Goal: Find specific page/section: Find specific page/section

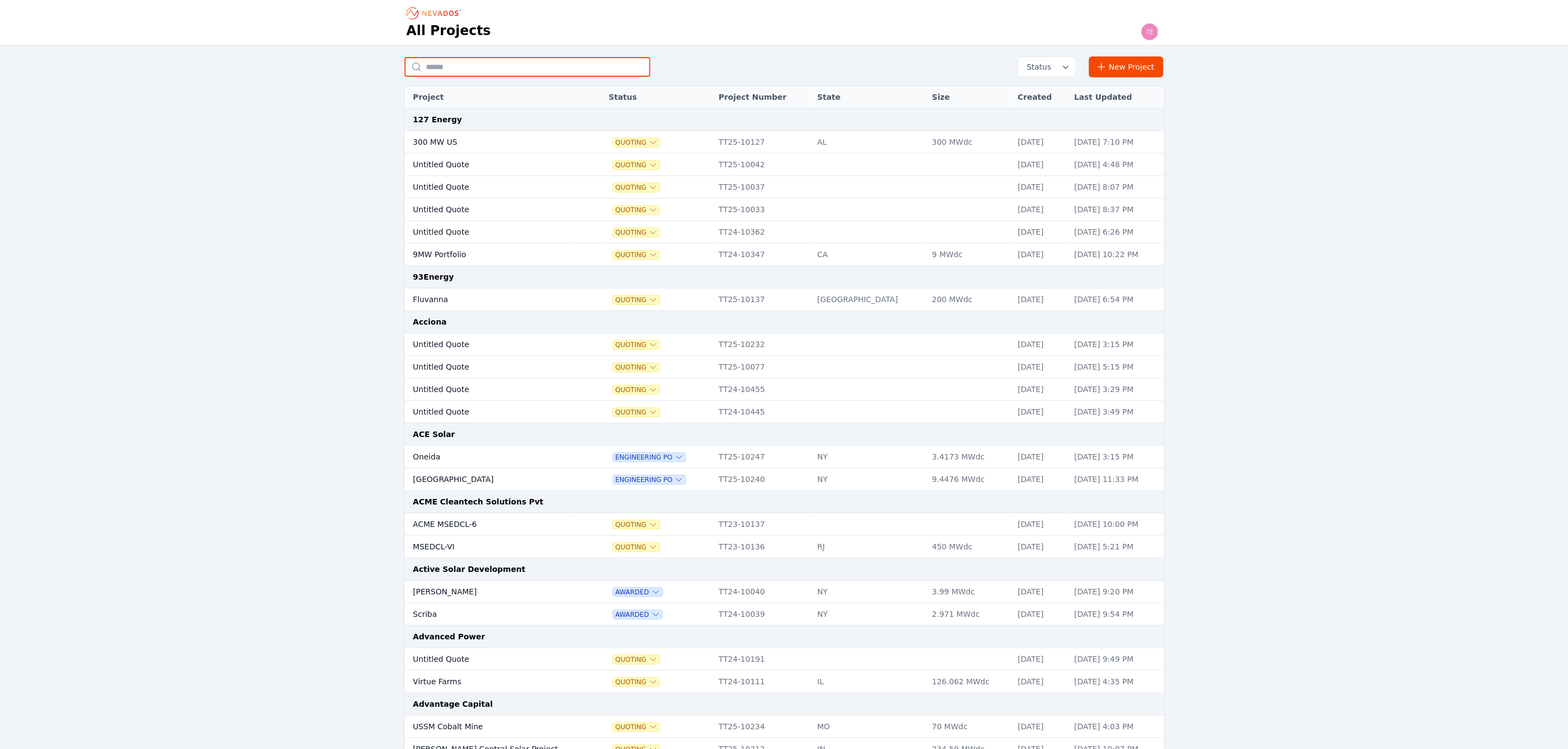
click at [478, 67] on input "text" at bounding box center [527, 67] width 246 height 19
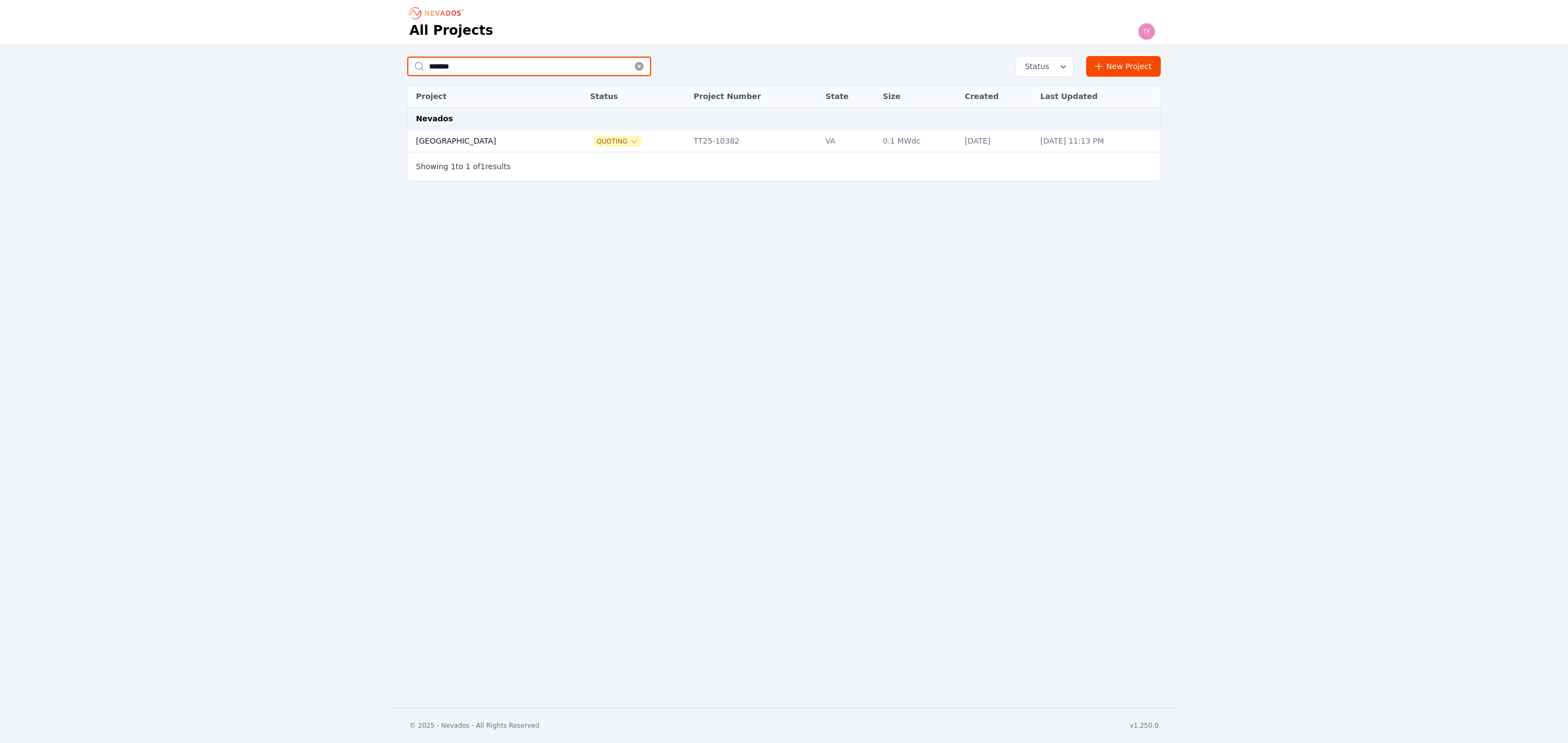
type input "*******"
click at [486, 134] on td "[GEOGRAPHIC_DATA]" at bounding box center [486, 141] width 159 height 22
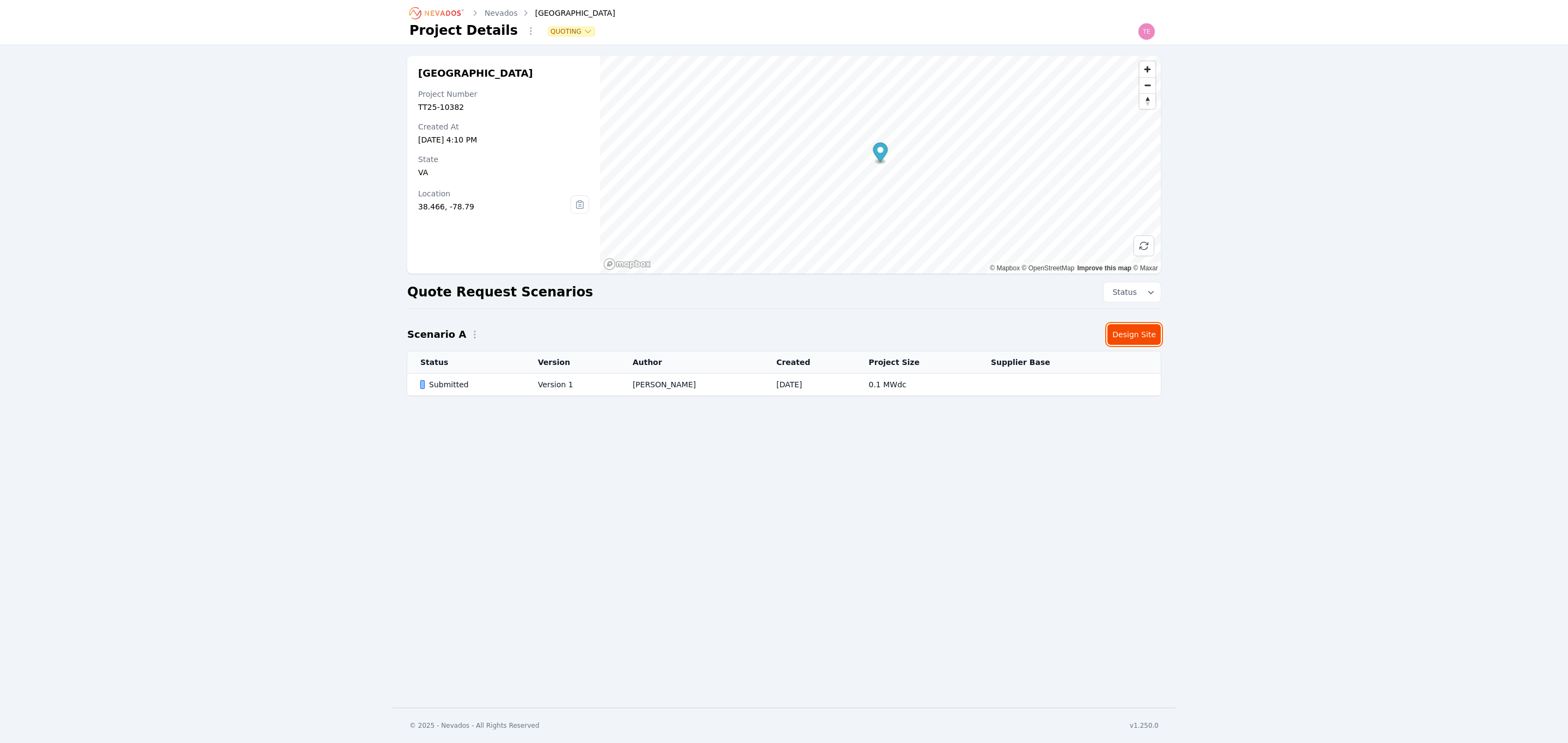
click at [1133, 332] on link "Design Site" at bounding box center [1134, 335] width 53 height 21
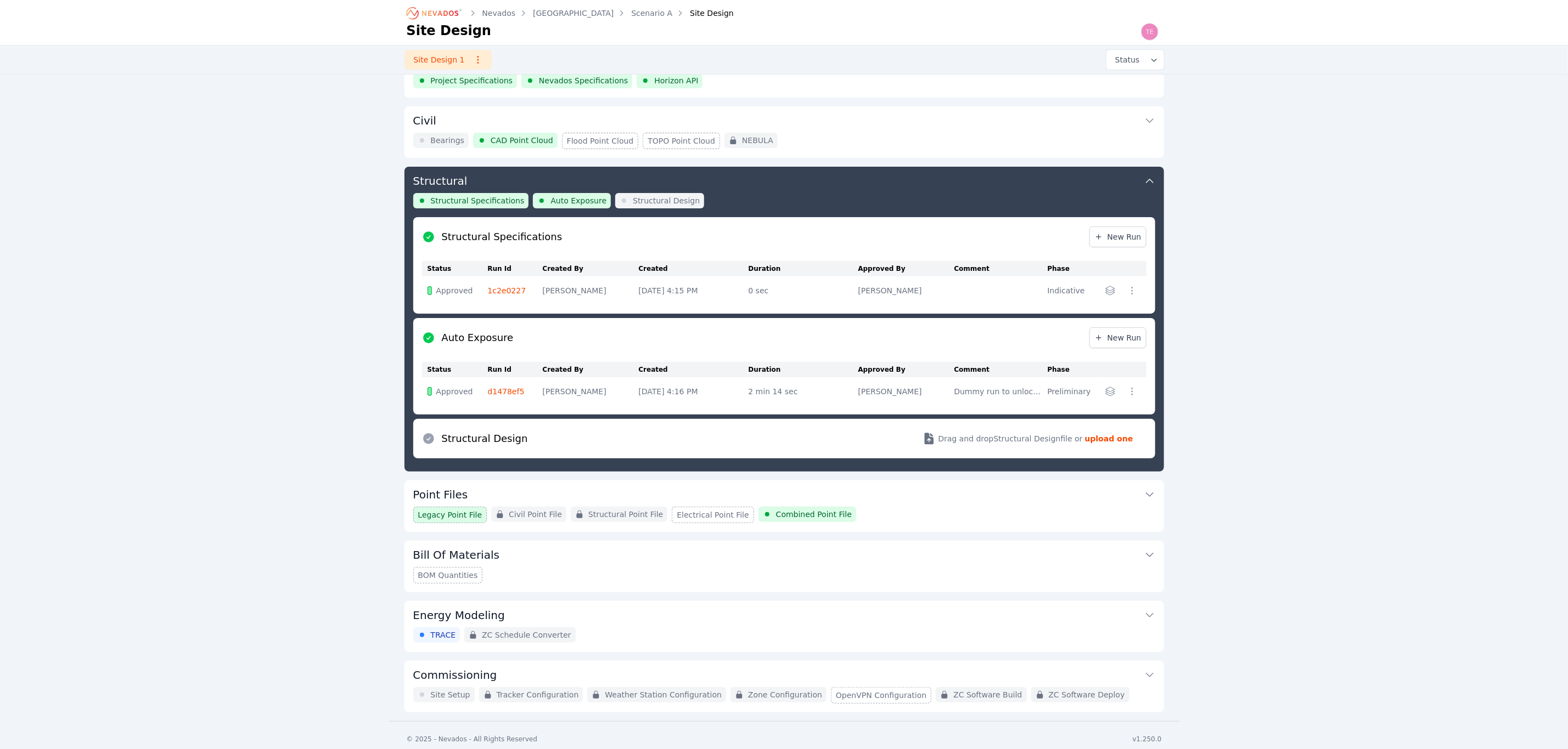
scroll to position [43, 0]
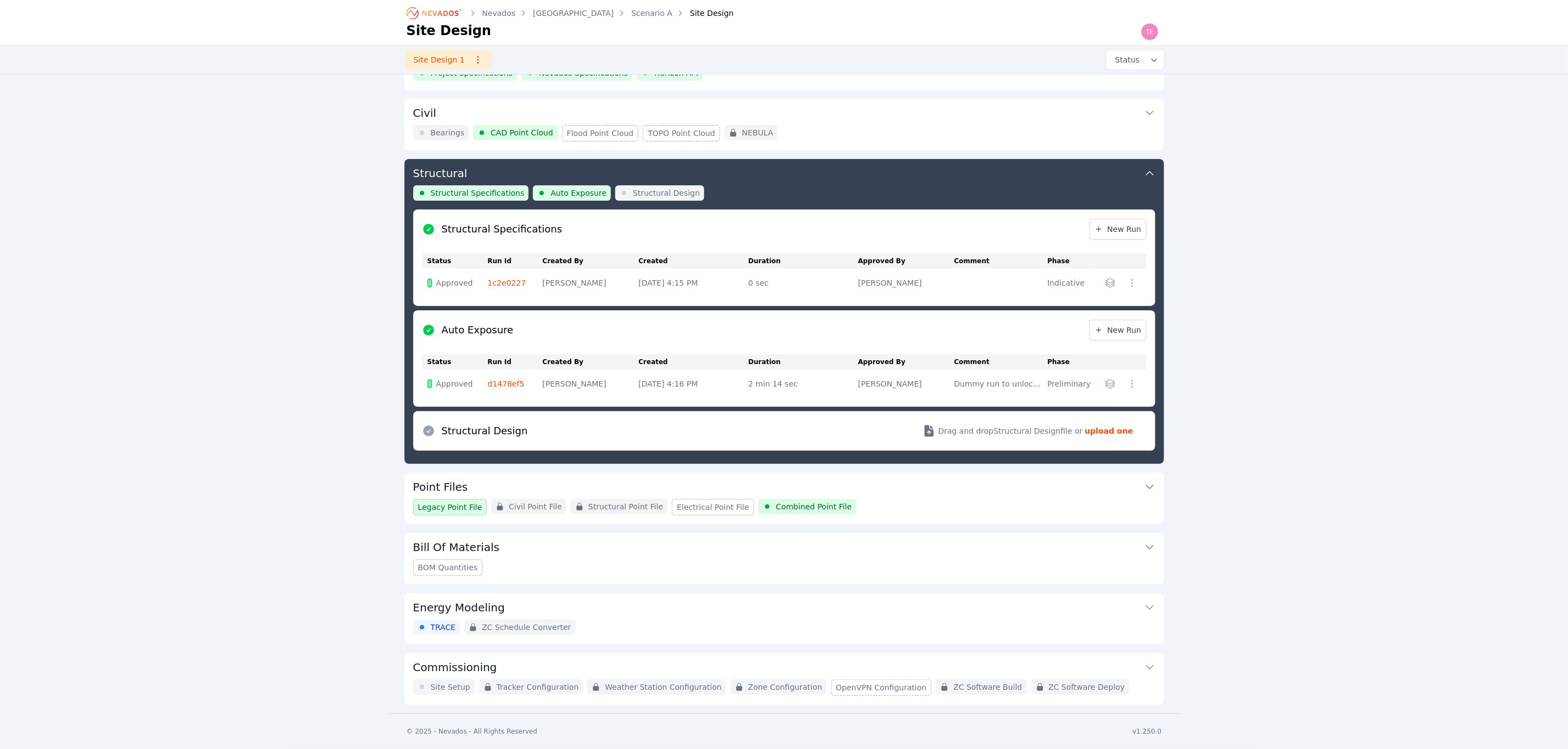
click at [504, 279] on link "1c2e0227" at bounding box center [507, 283] width 38 height 9
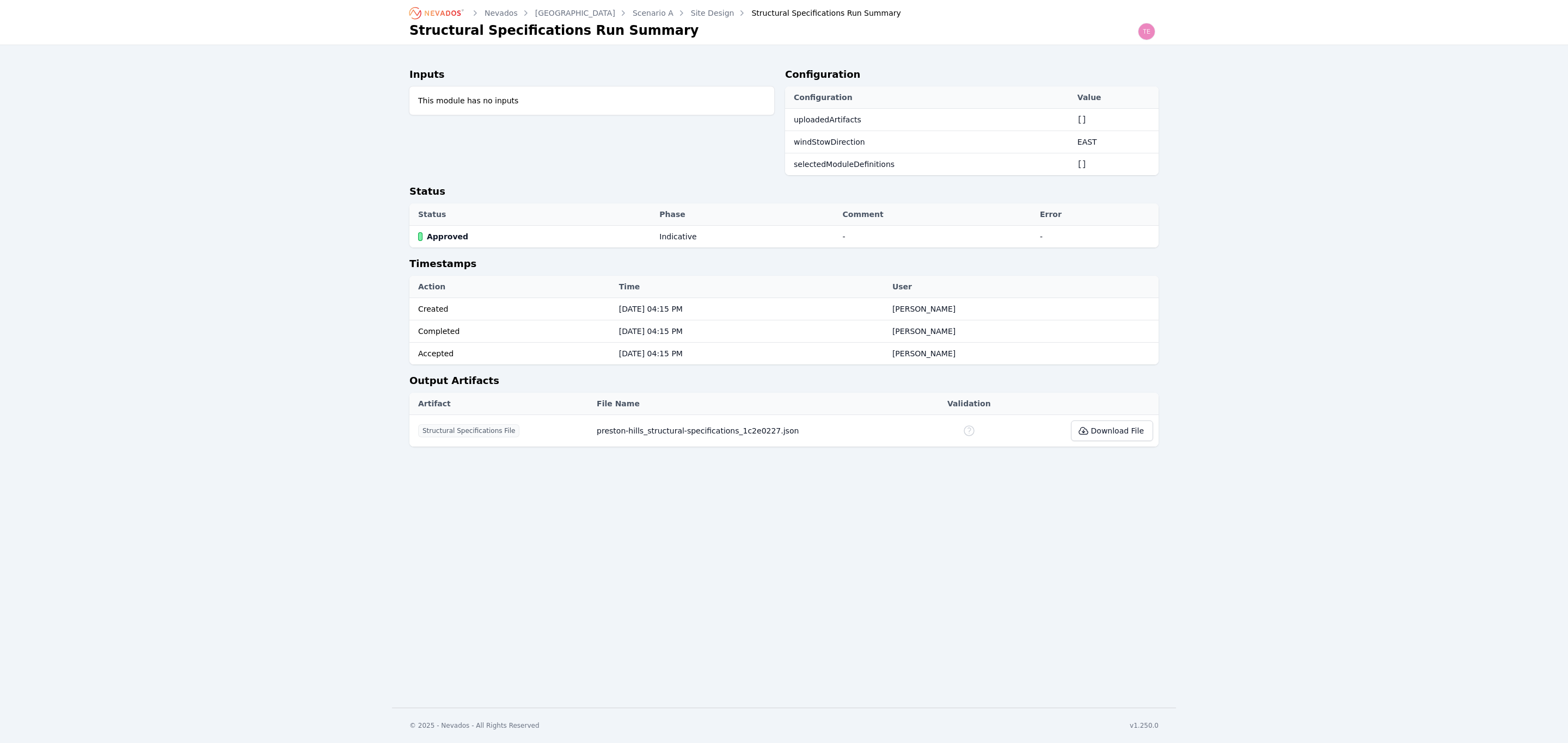
click at [691, 13] on link "Site Design" at bounding box center [713, 13] width 44 height 11
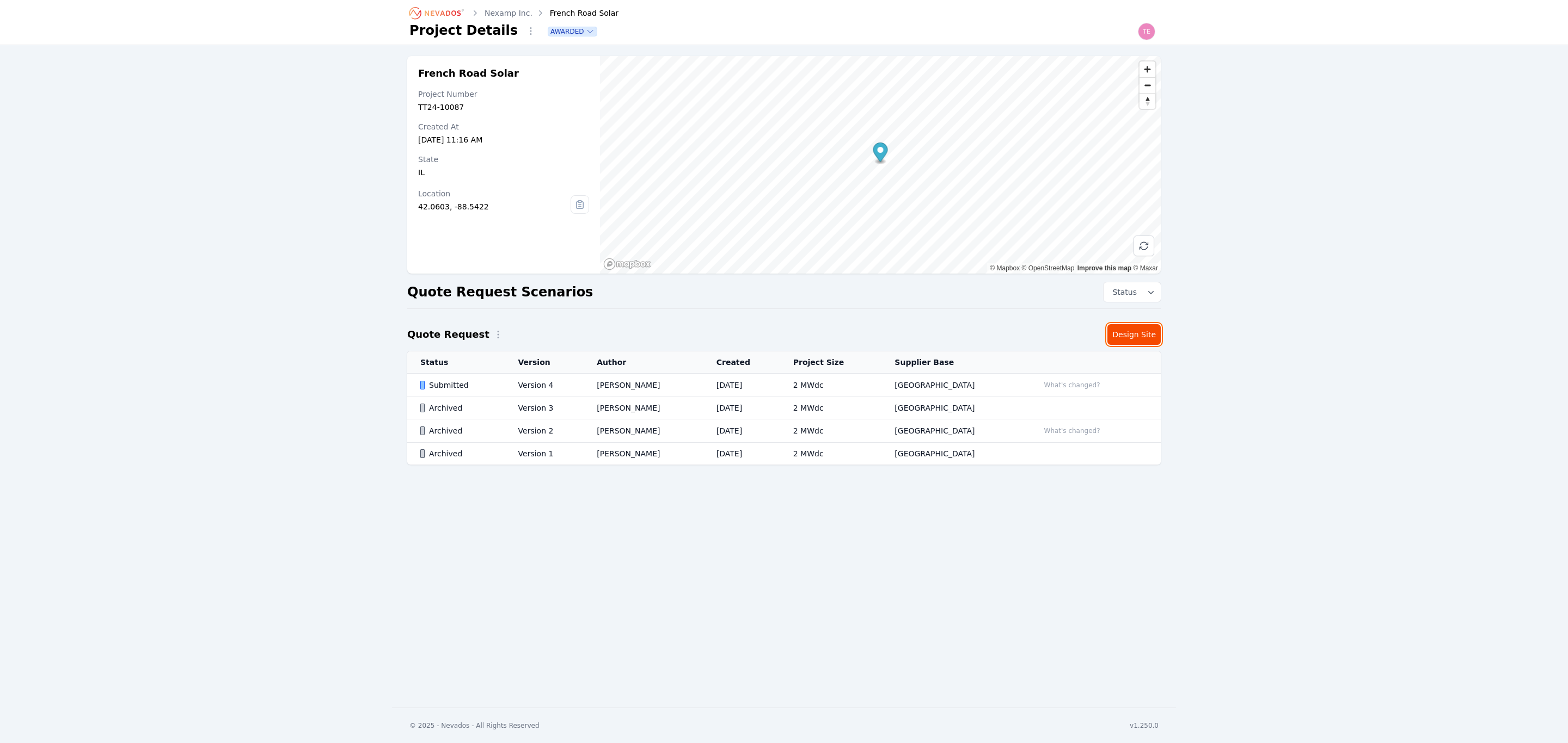
click at [1151, 334] on link "Design Site" at bounding box center [1134, 335] width 53 height 21
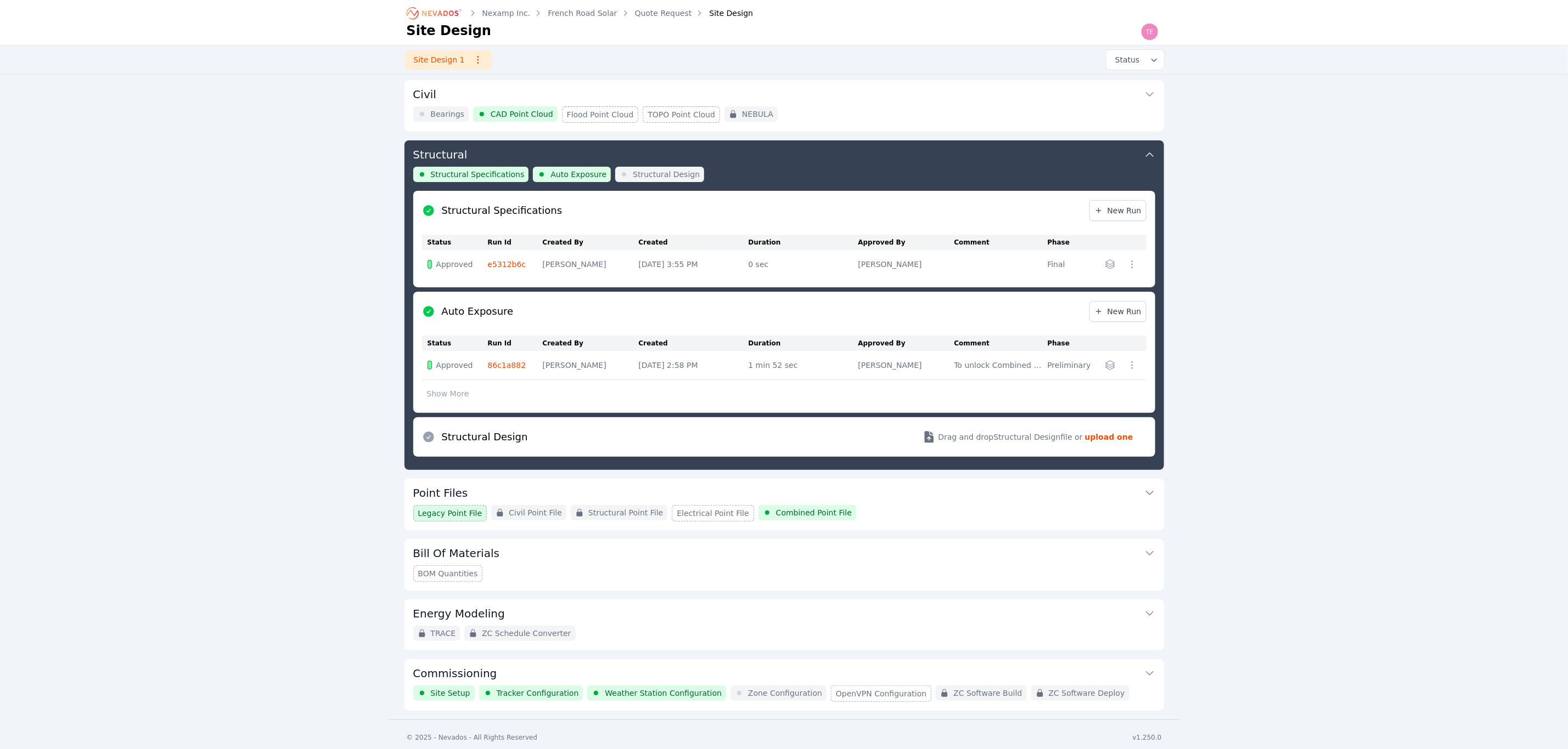
scroll to position [69, 0]
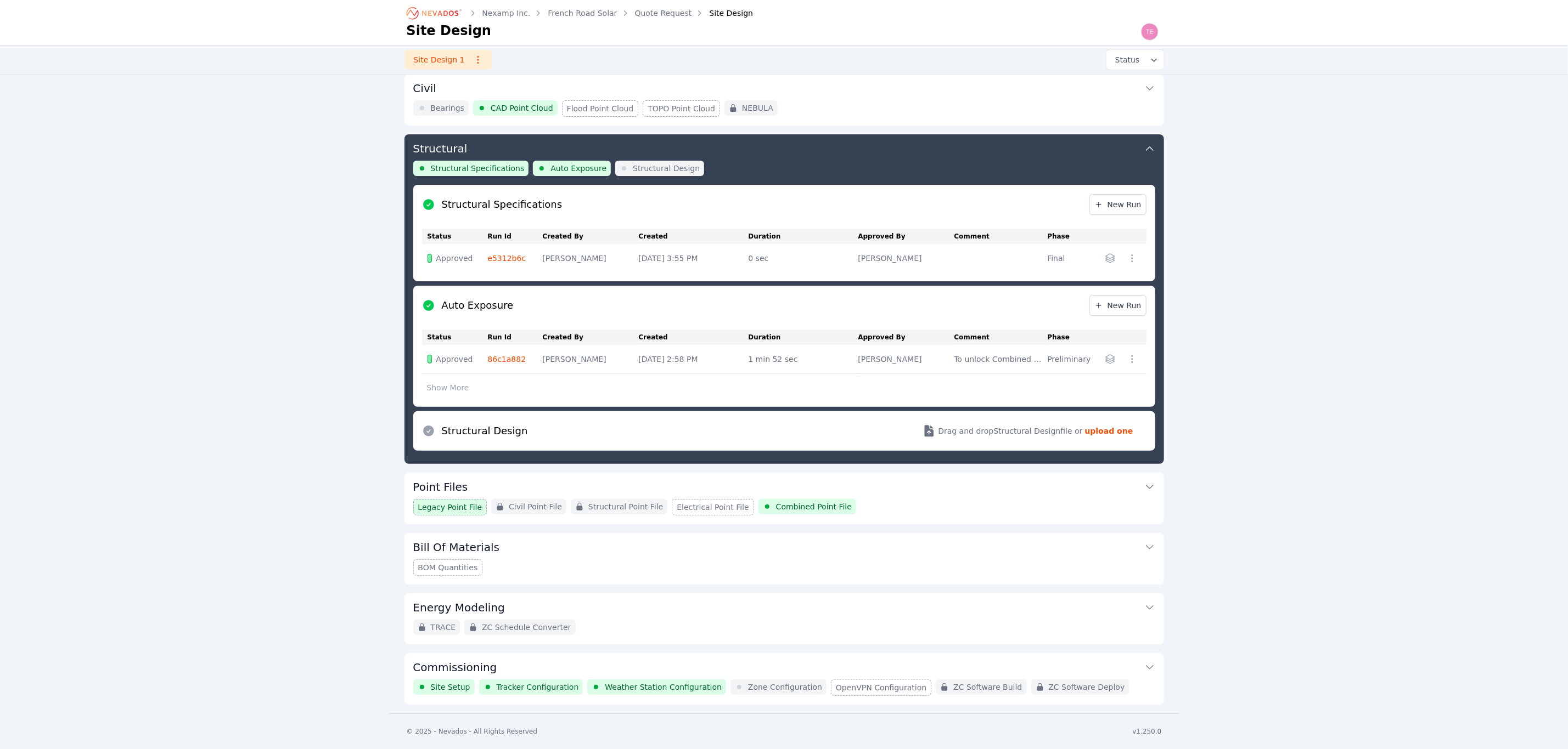
click at [693, 663] on button "Commissioning" at bounding box center [784, 666] width 742 height 27
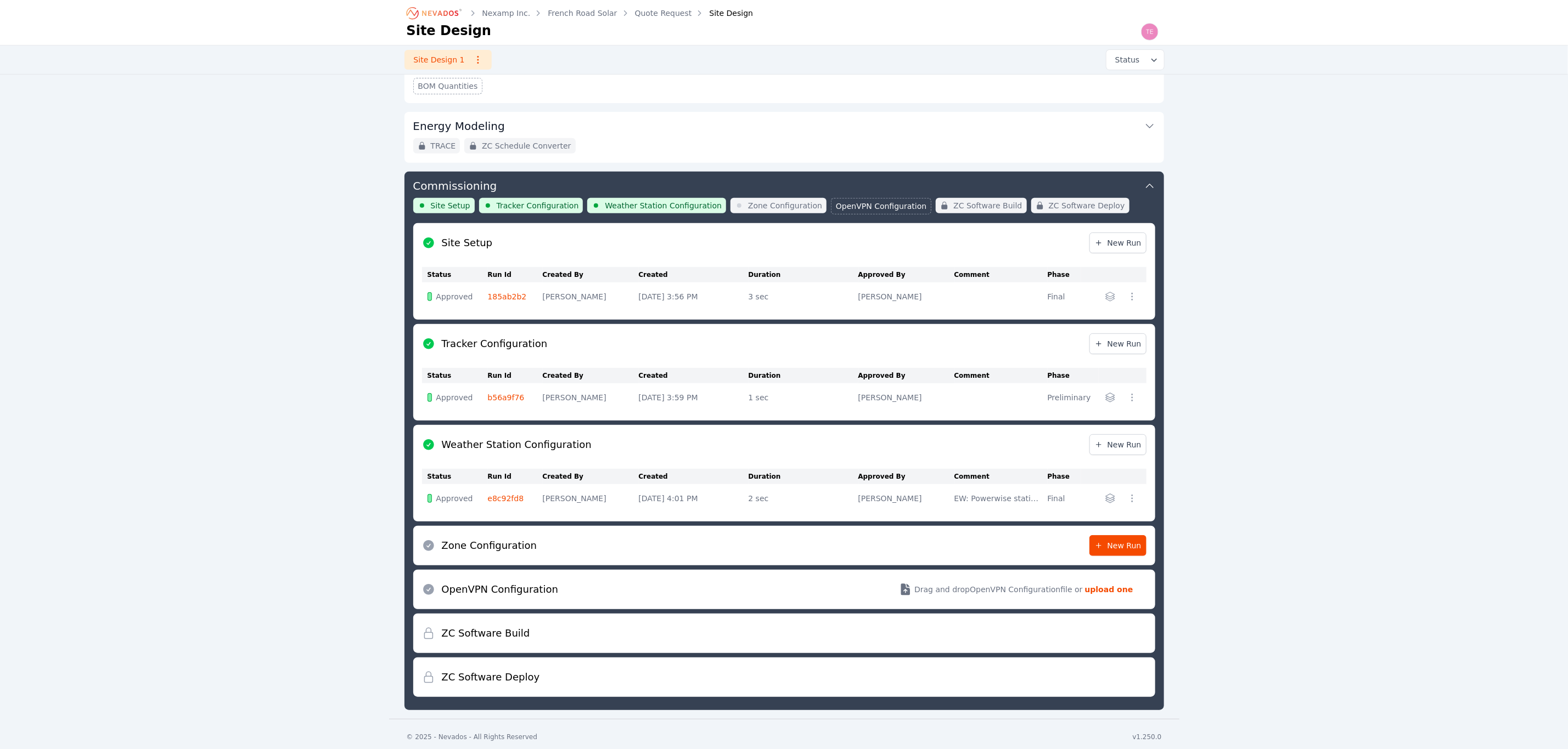
scroll to position [275, 0]
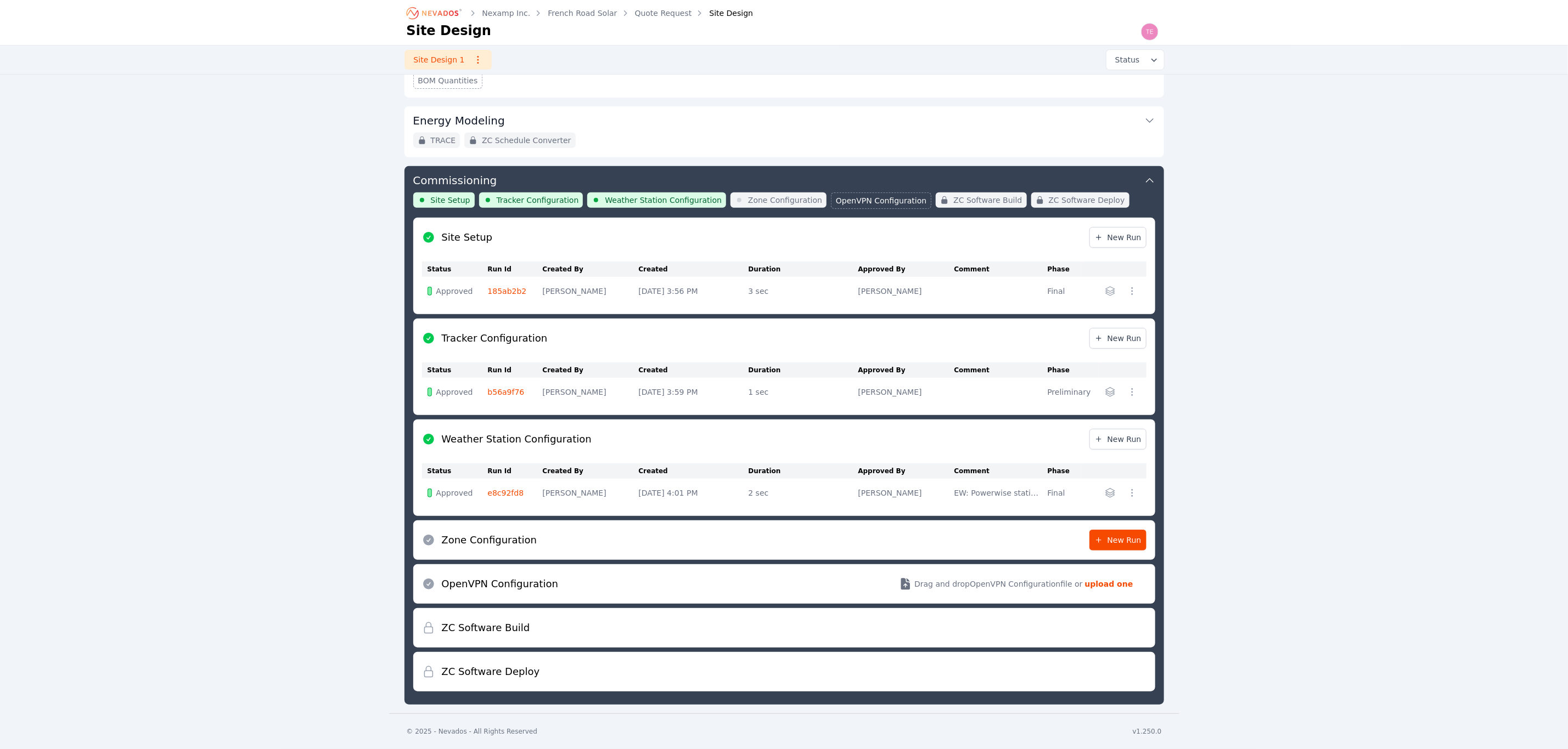
click at [504, 292] on link "185ab2b2" at bounding box center [508, 292] width 39 height 9
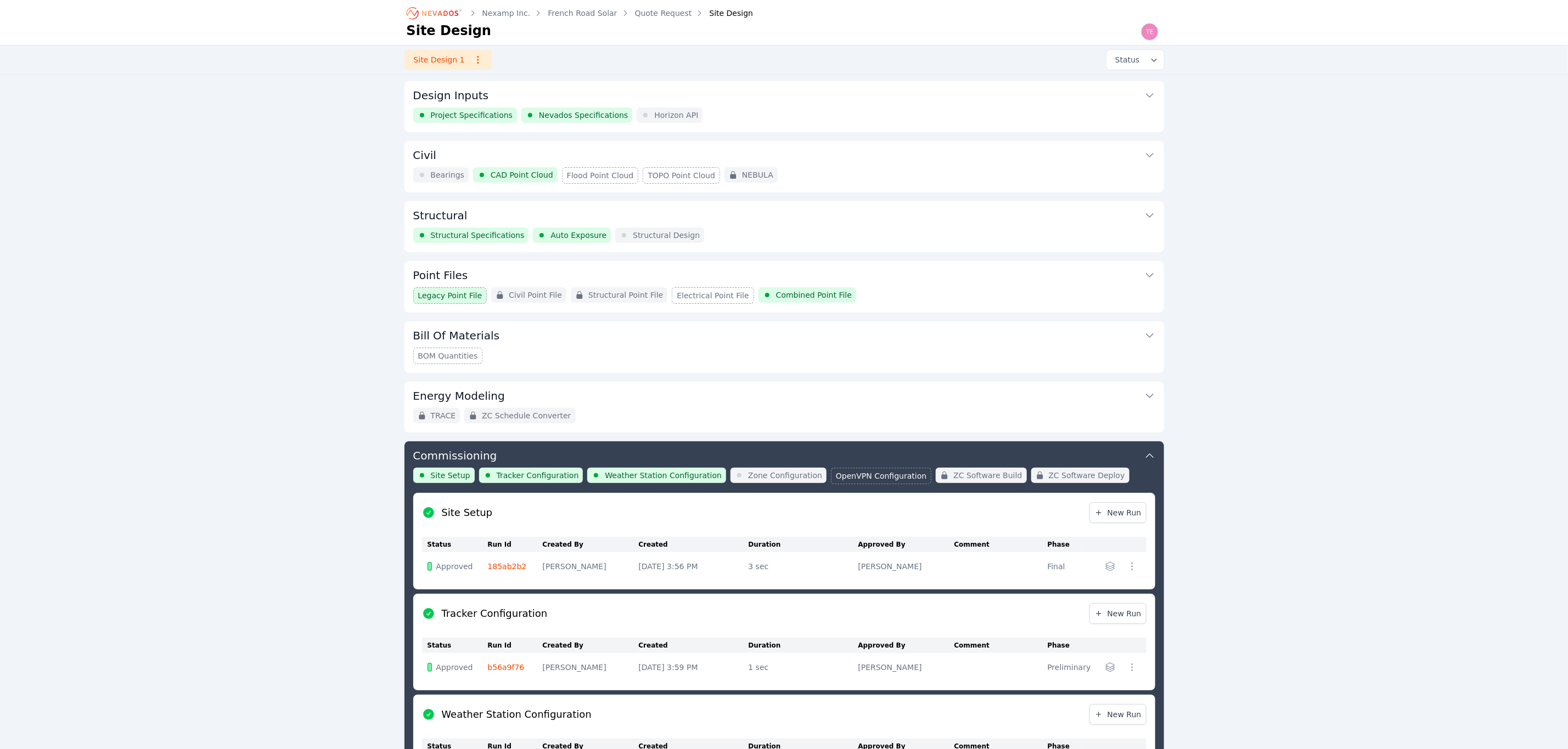
click at [721, 104] on button "Design Inputs" at bounding box center [784, 94] width 742 height 27
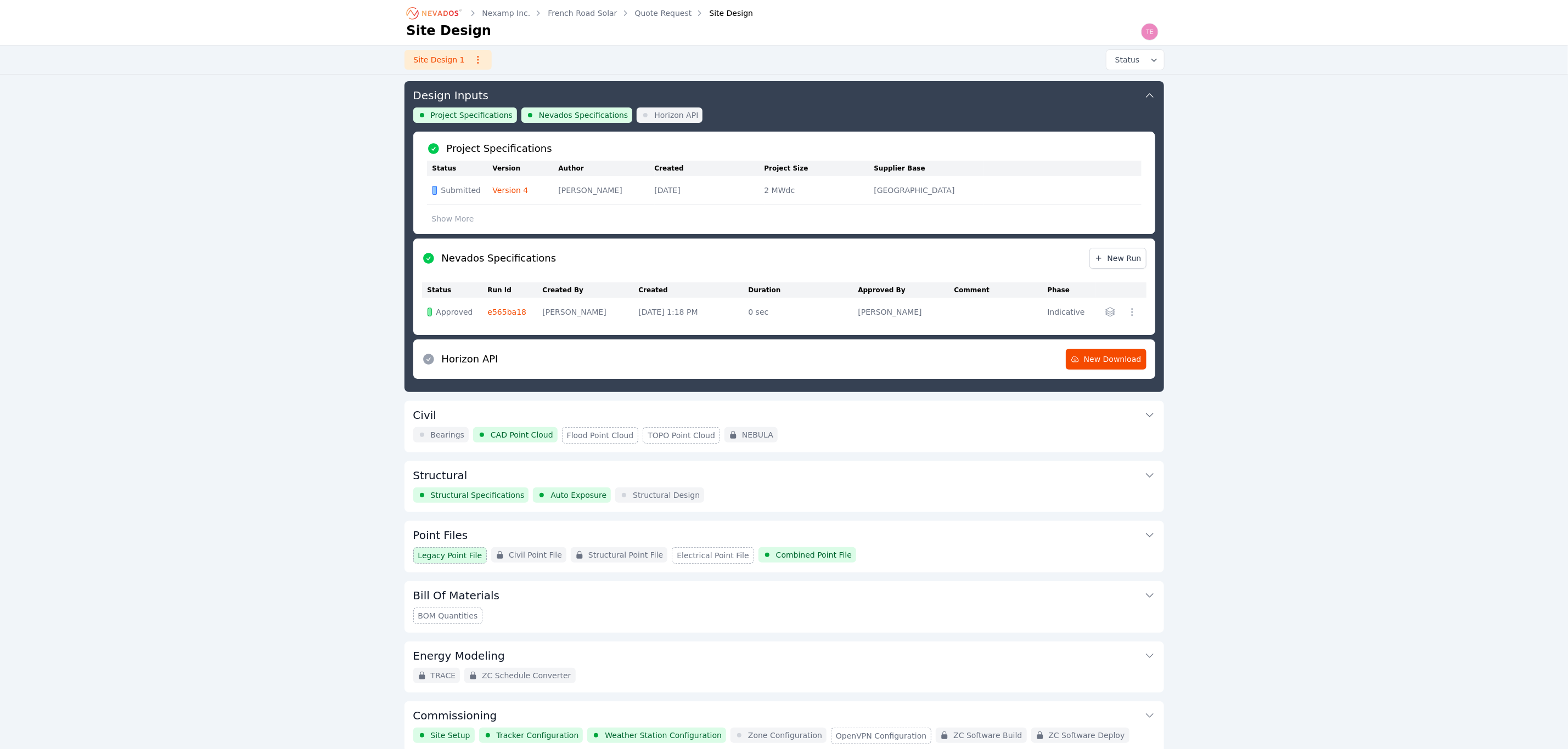
click at [517, 191] on link "Version 4" at bounding box center [510, 190] width 36 height 9
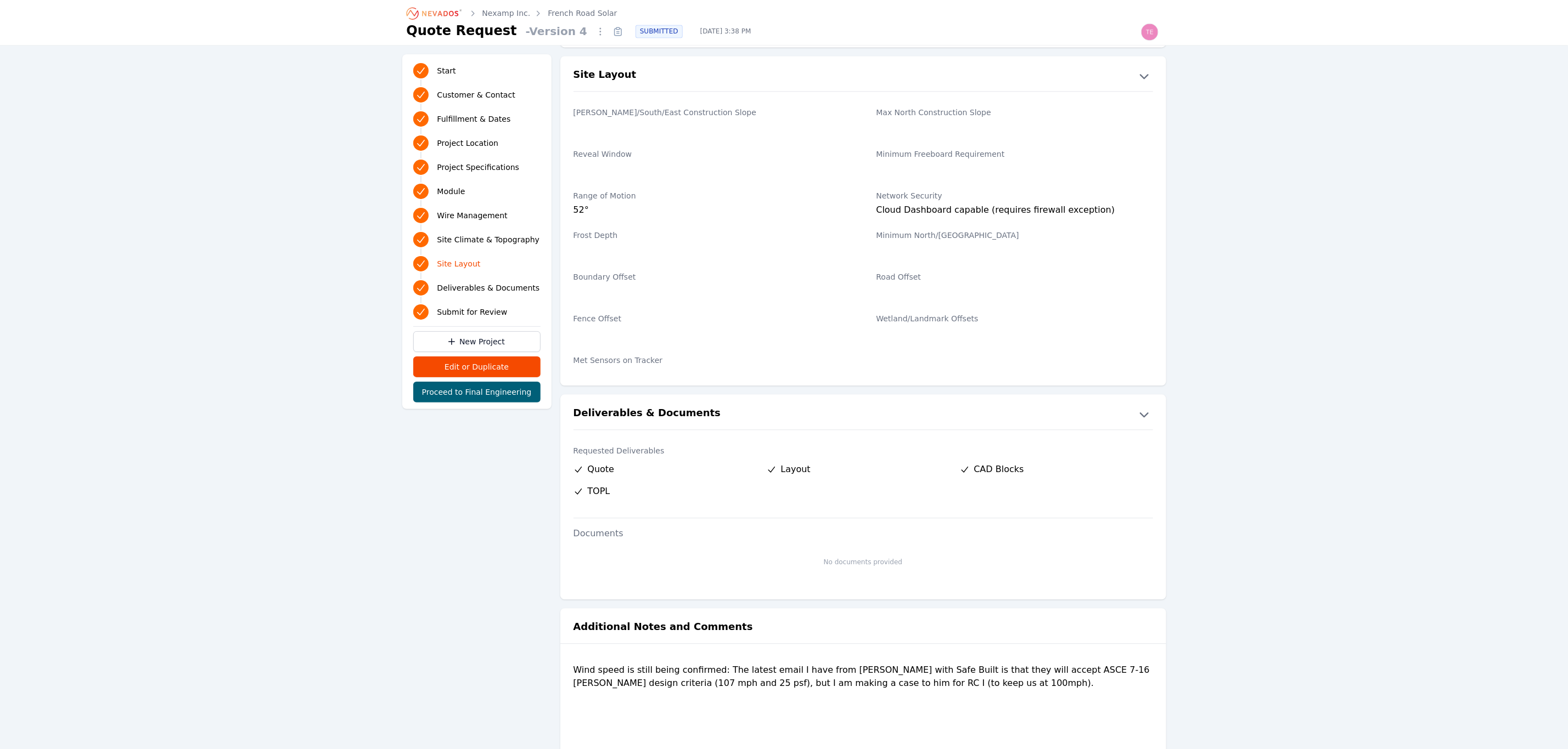
scroll to position [1797, 0]
click at [560, 14] on link "French Road Solar" at bounding box center [582, 13] width 69 height 11
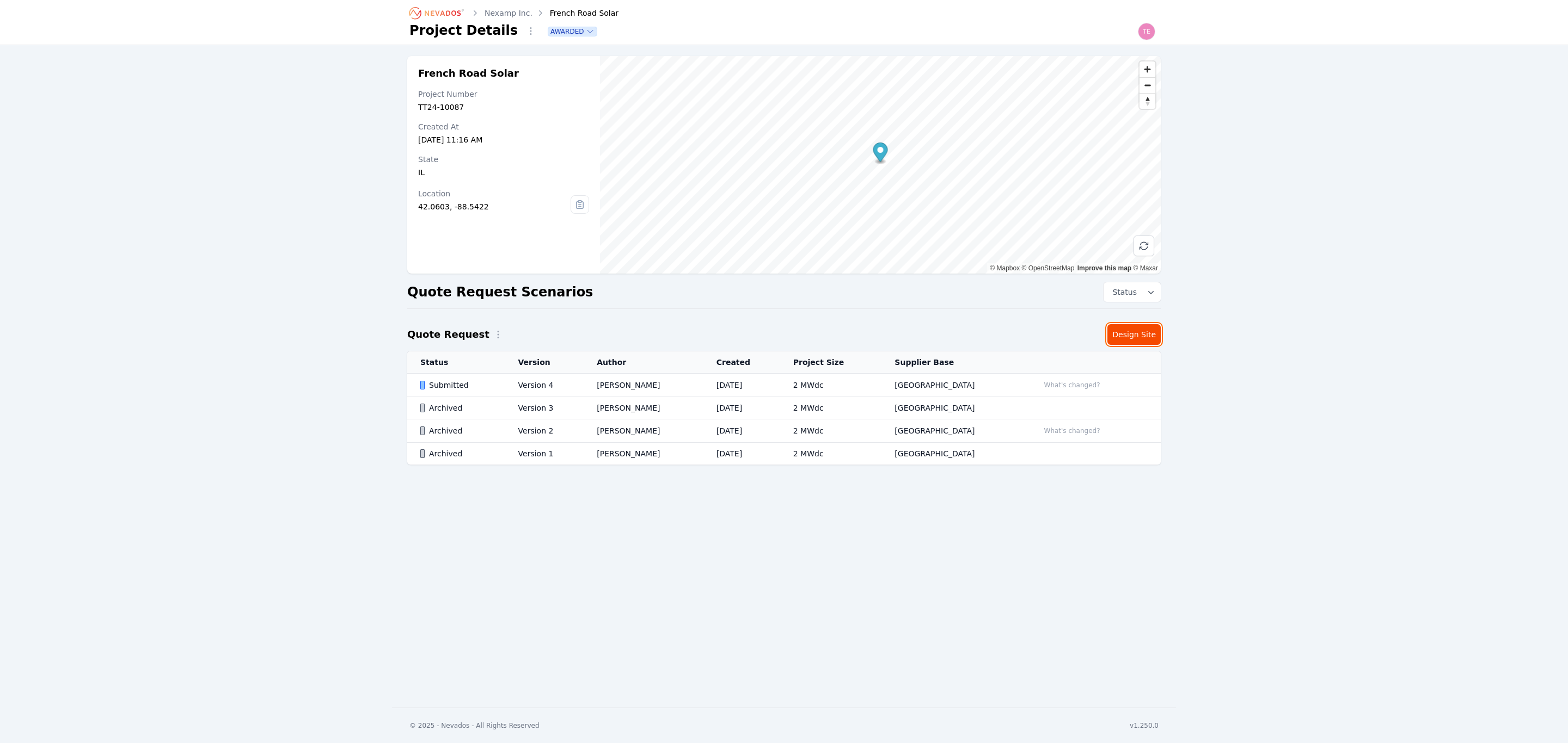
click at [1142, 339] on link "Design Site" at bounding box center [1134, 335] width 53 height 21
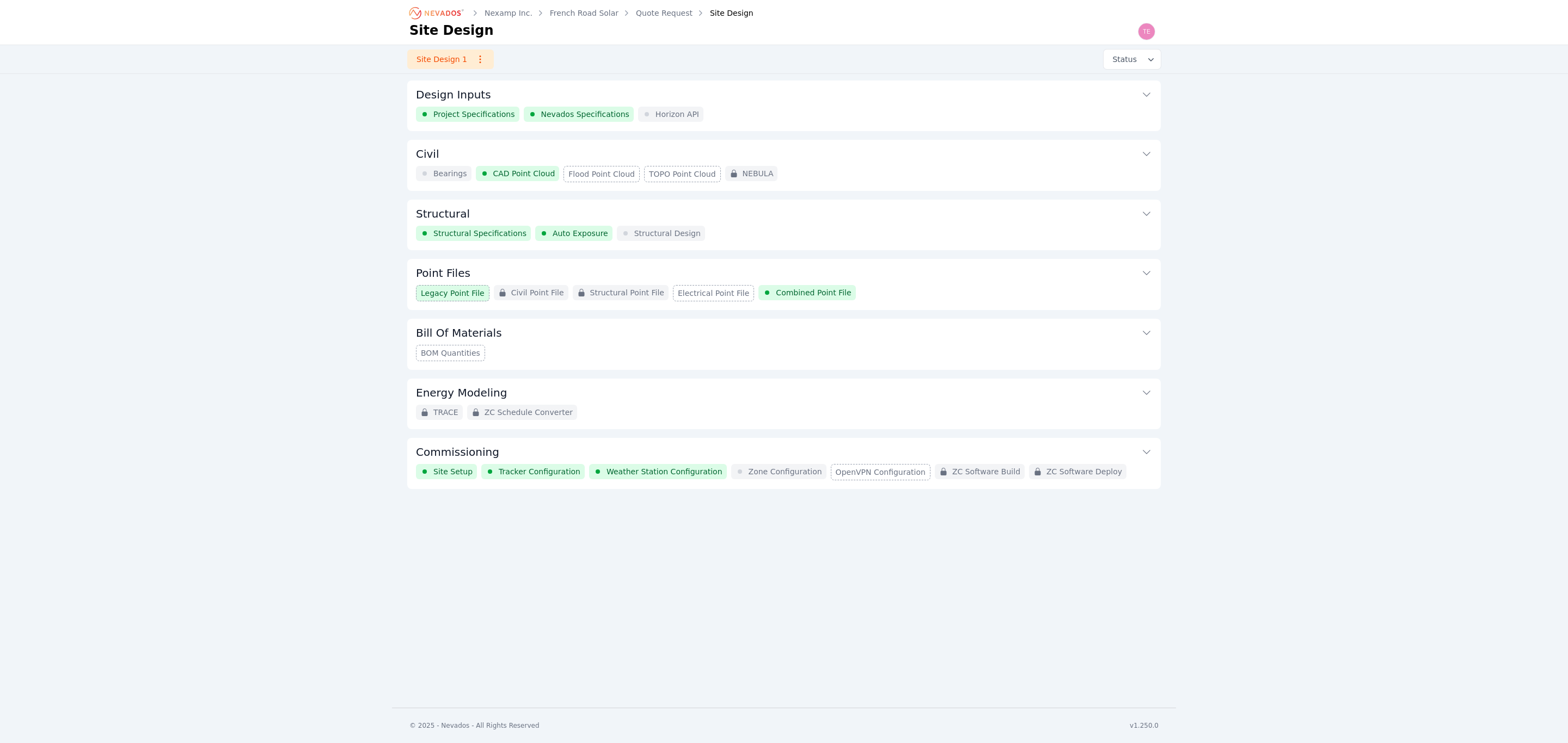
click at [590, 458] on button "Commissioning" at bounding box center [784, 451] width 736 height 26
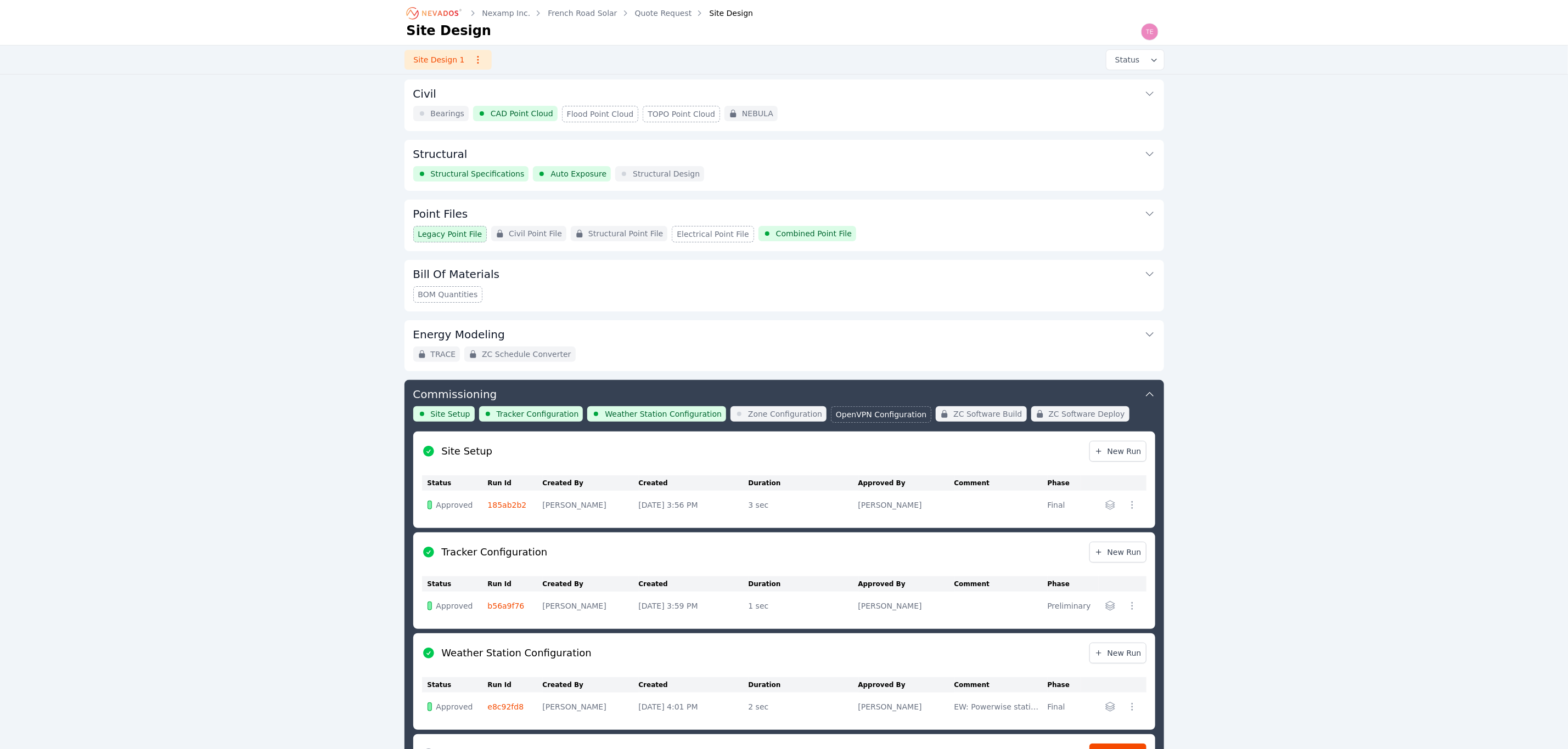
scroll to position [275, 0]
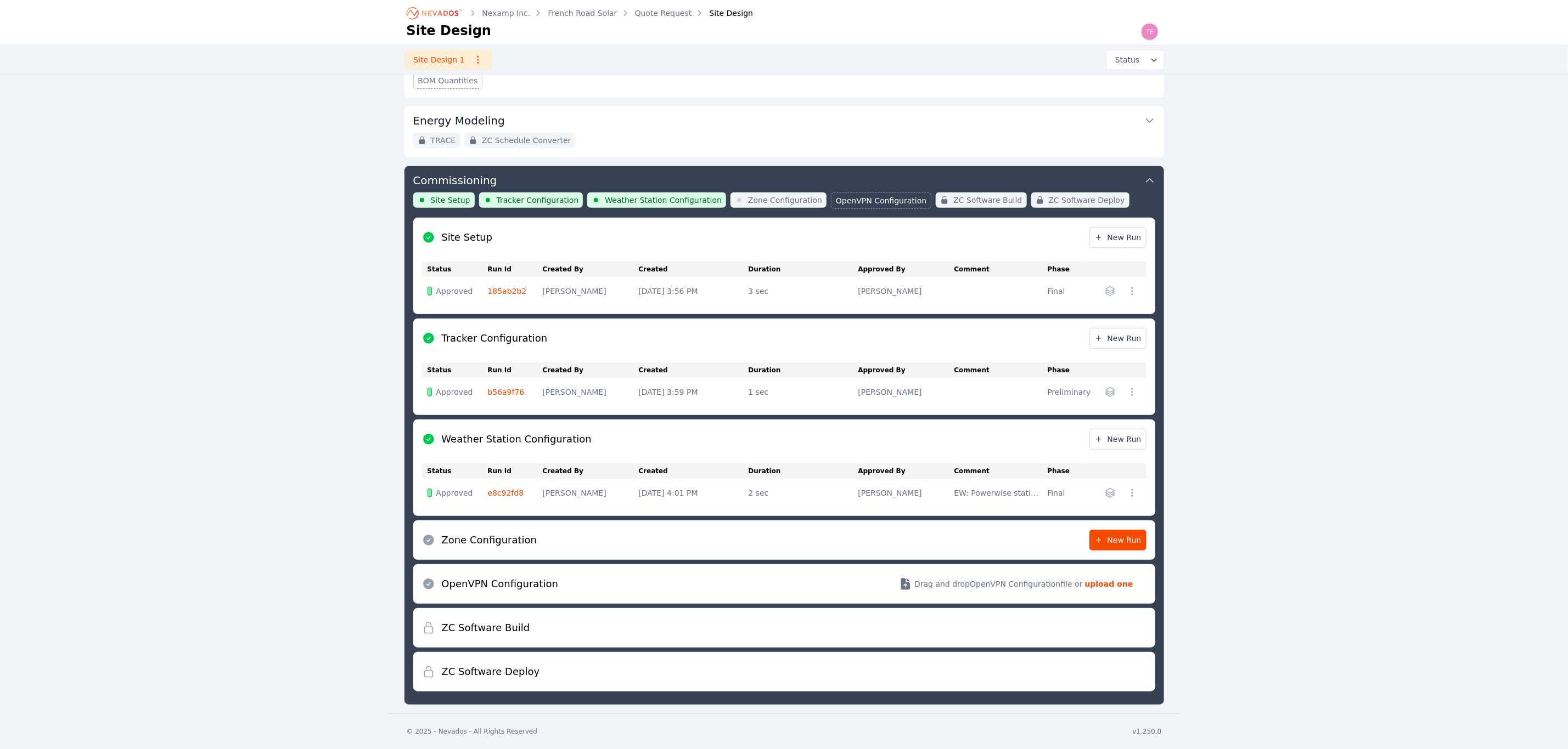
click at [513, 288] on link "185ab2b2" at bounding box center [508, 292] width 39 height 9
